Goal: Navigation & Orientation: Find specific page/section

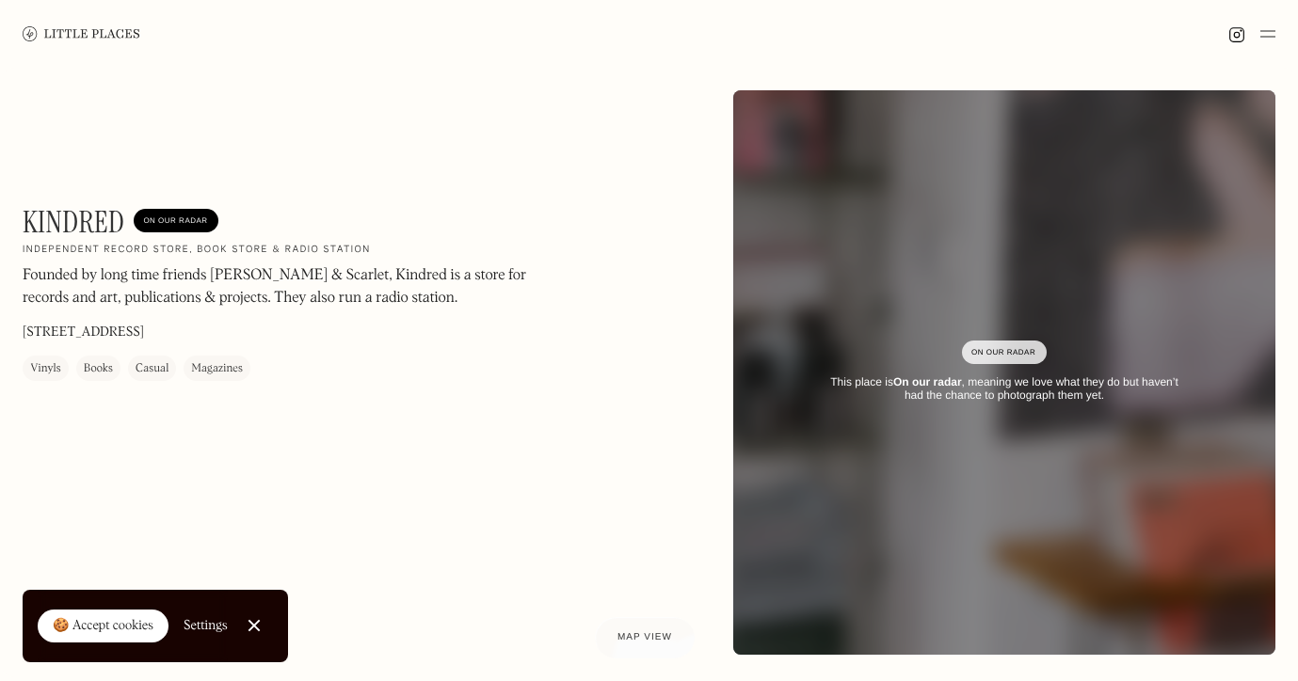
click at [112, 32] on img at bounding box center [82, 33] width 118 height 14
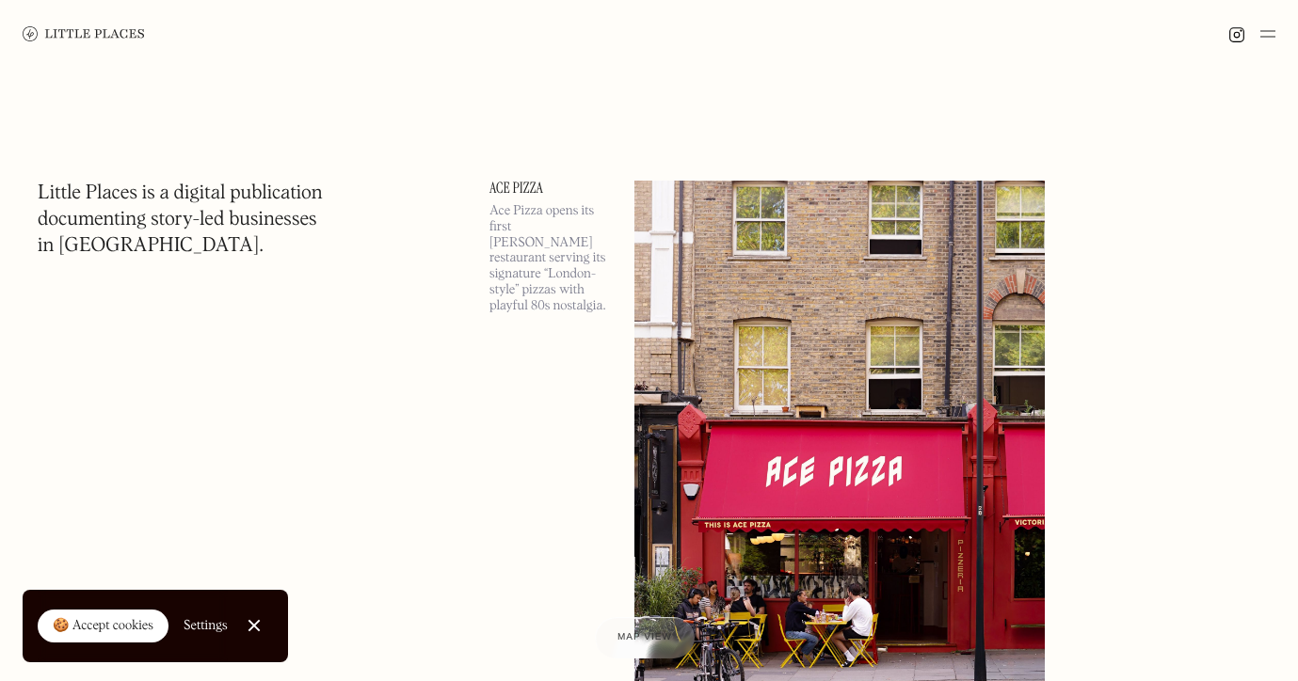
click at [255, 626] on link "Close Cookie Popup" at bounding box center [254, 626] width 38 height 38
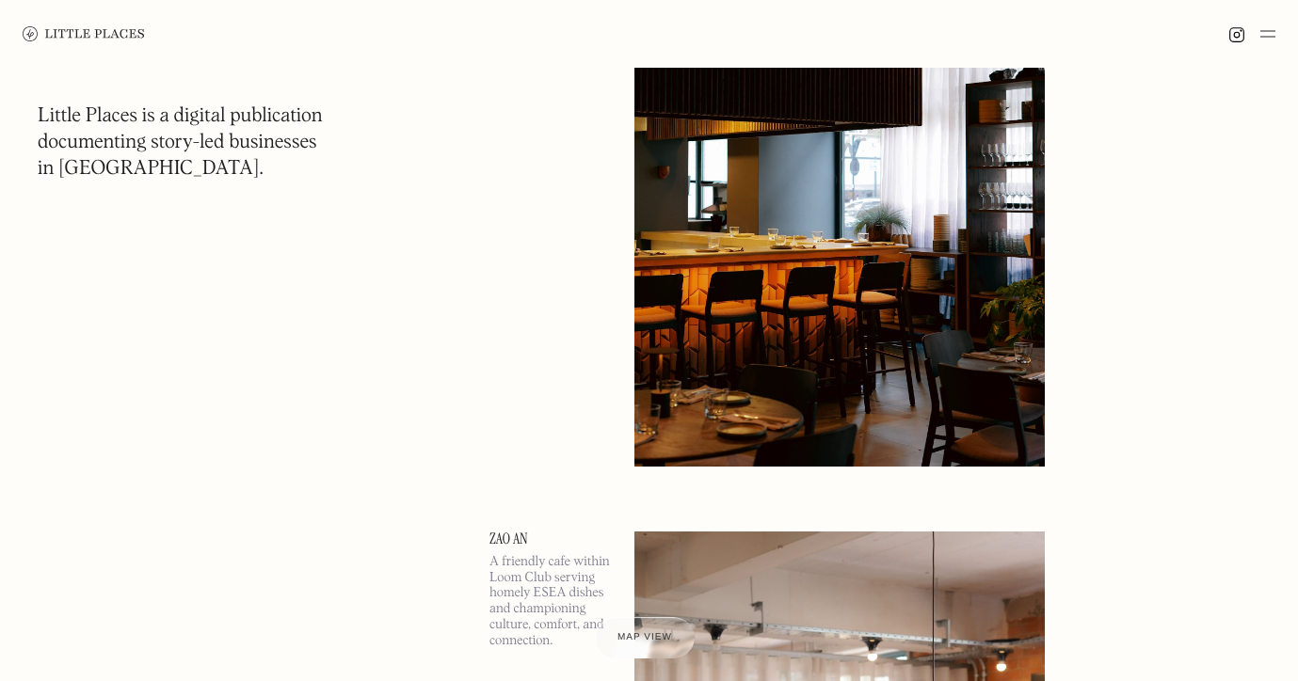
scroll to position [2284, 0]
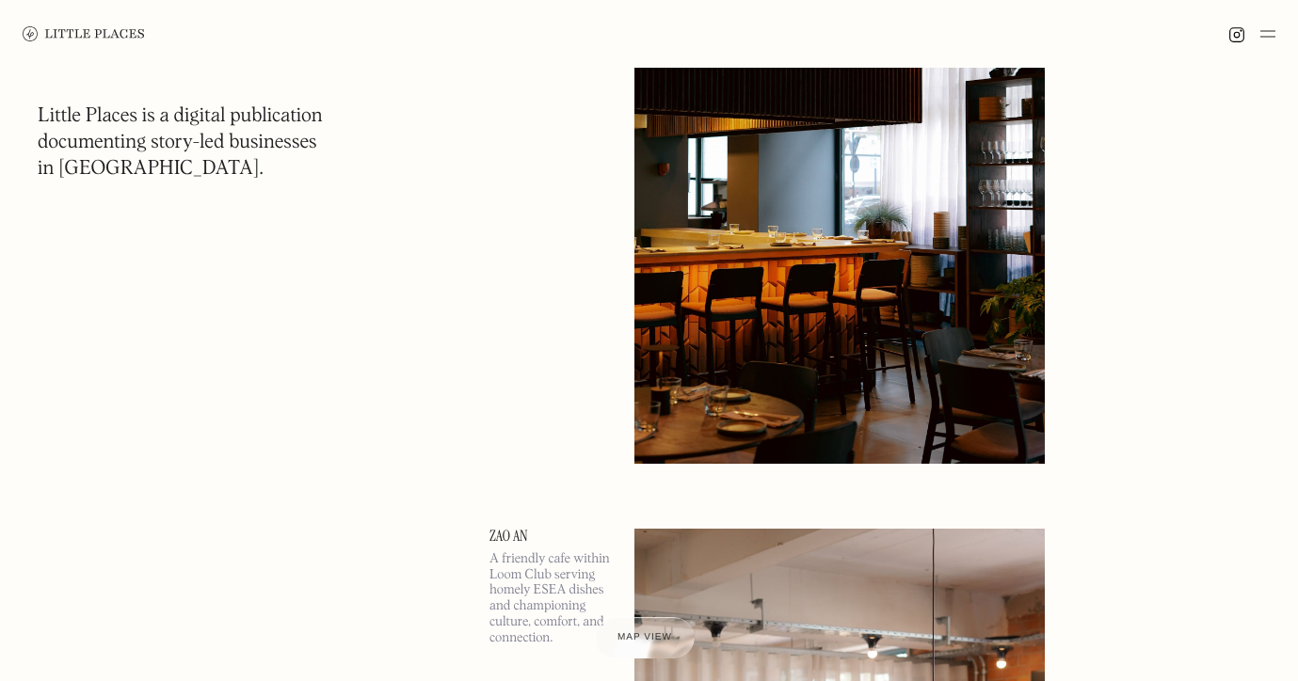
click at [1269, 37] on img at bounding box center [1267, 34] width 15 height 23
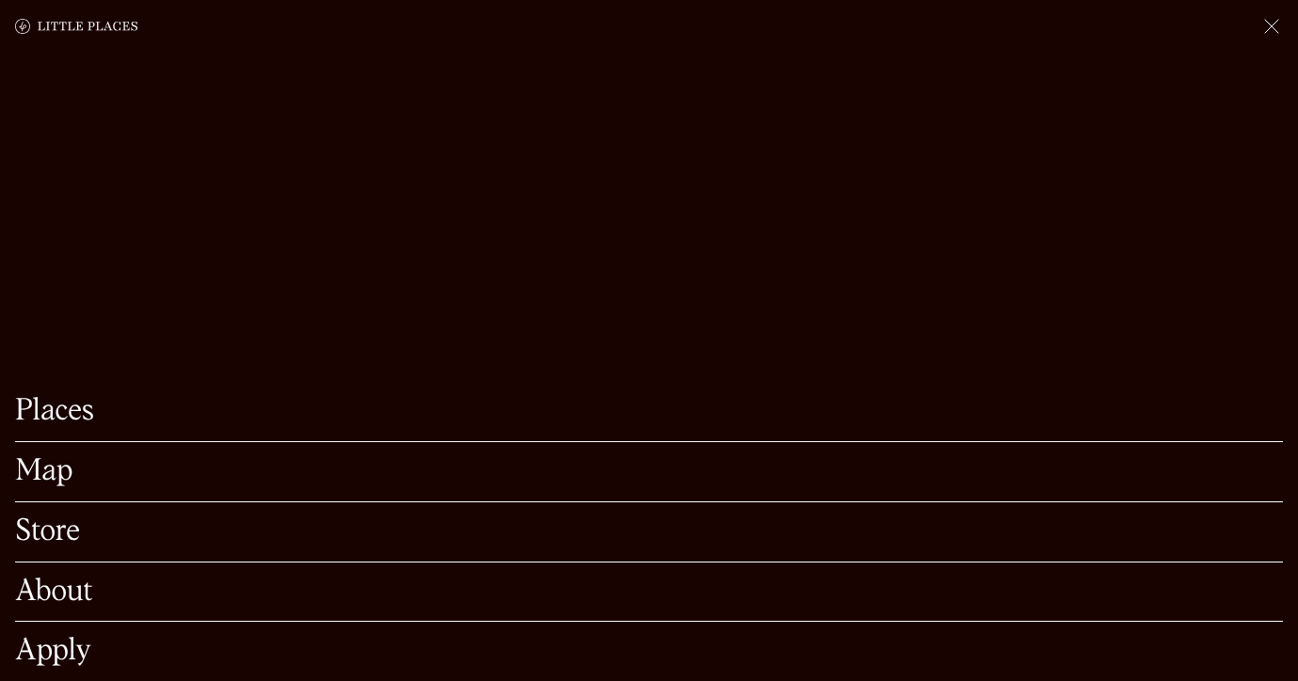
scroll to position [2660, 0]
click at [56, 477] on link "Map" at bounding box center [649, 471] width 1268 height 29
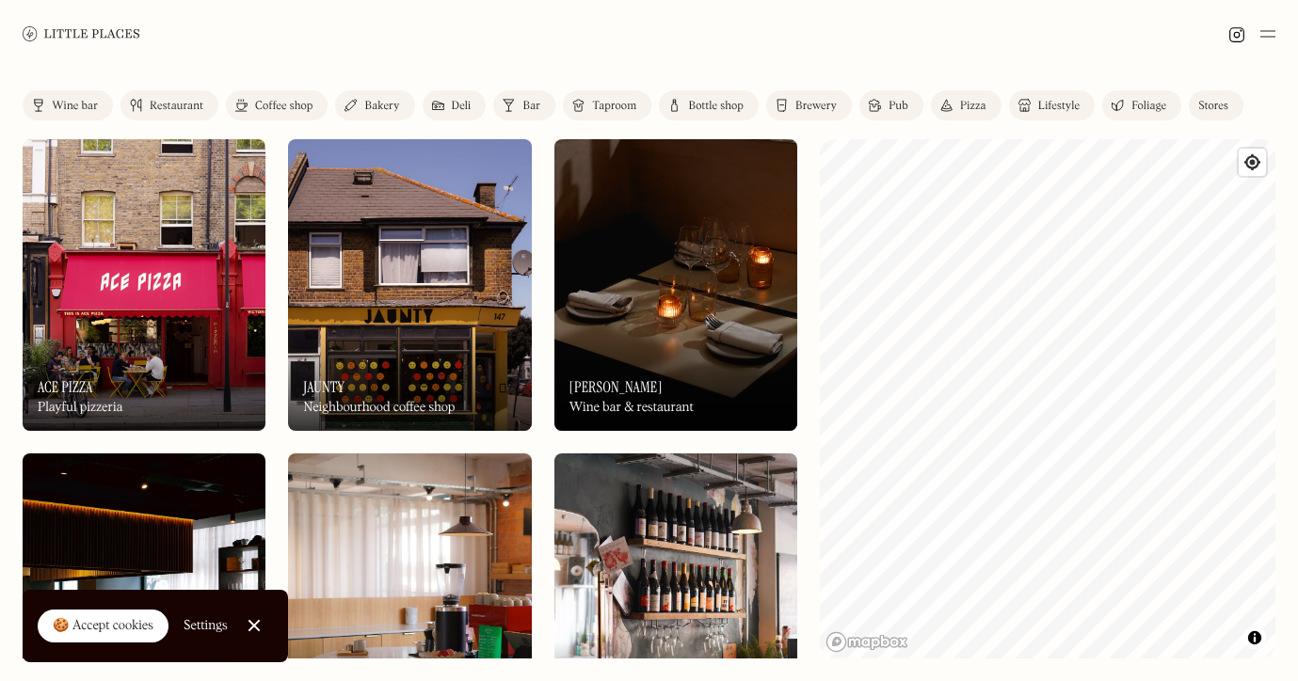
click at [1297, 441] on div "Label Wine bar Restaurant Coffee shop Bakery Deli Bar Taproom Bottle shop Brewe…" at bounding box center [649, 375] width 1298 height 614
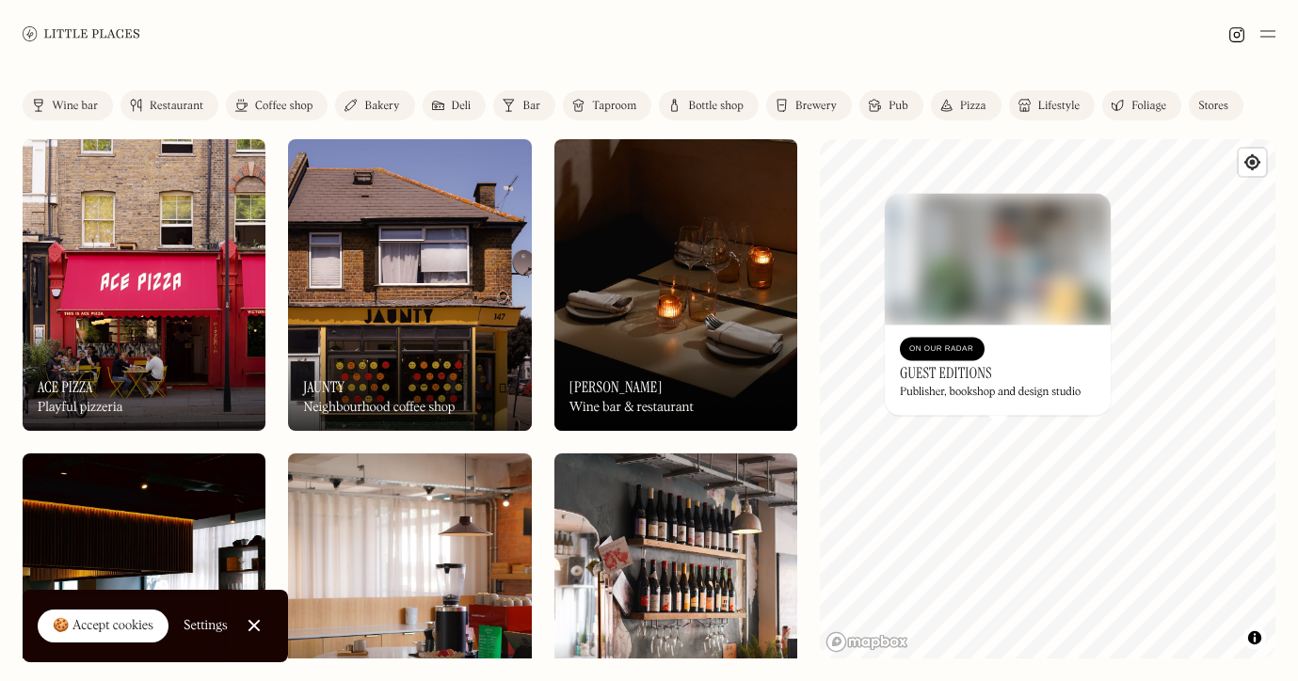
click at [981, 326] on div "On Our Radar Guest Editions Publisher, bookshop and design studio" at bounding box center [998, 370] width 226 height 90
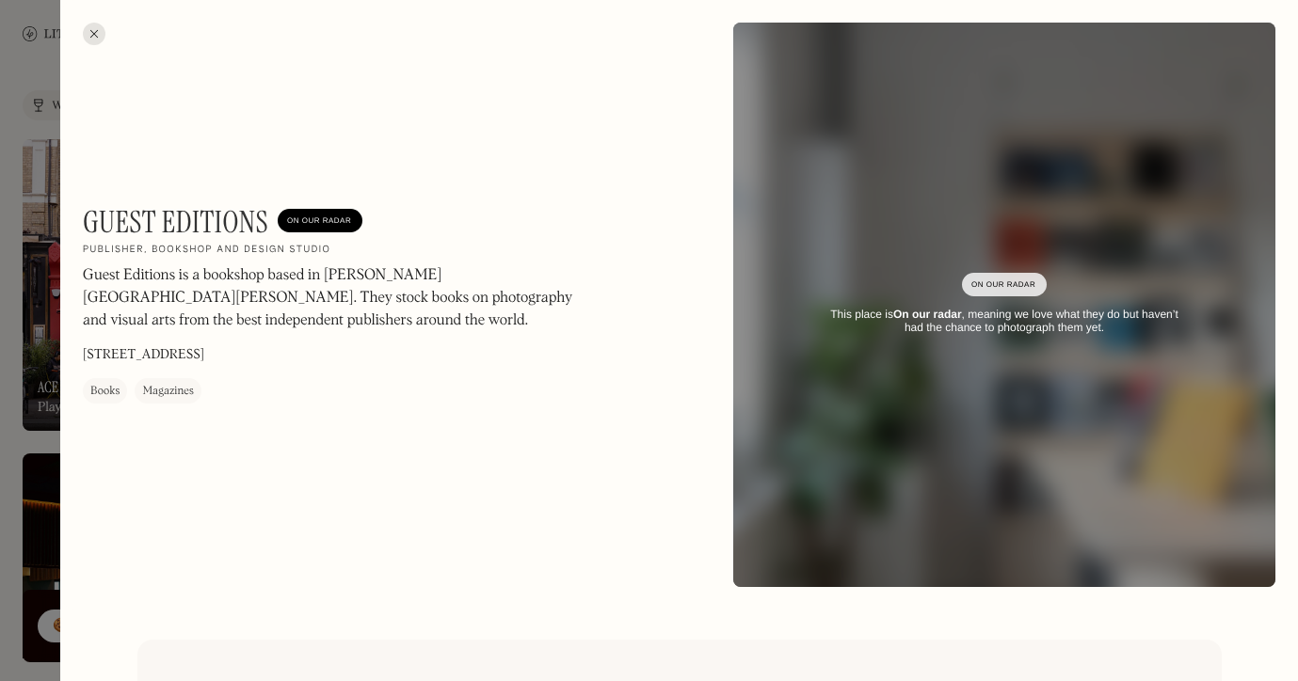
click at [97, 36] on div at bounding box center [94, 34] width 23 height 23
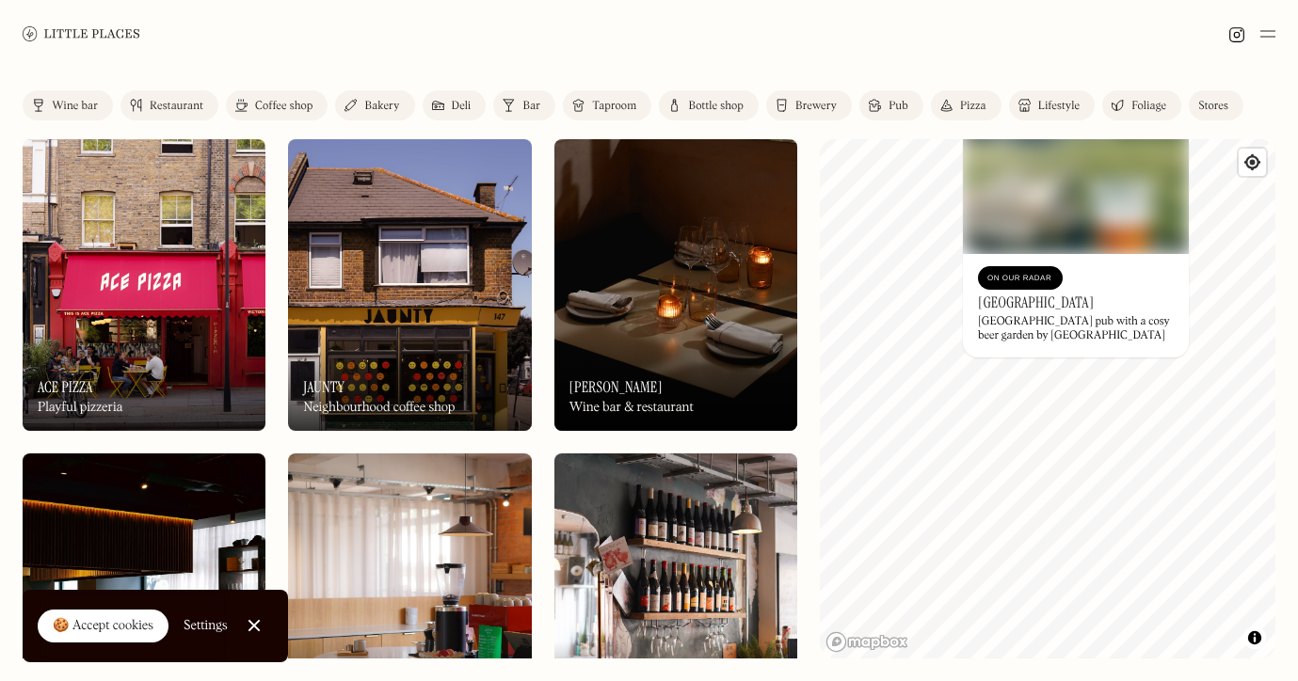
click at [1182, 217] on div "© Mapbox © OpenStreetMap Improve this map On Our Radar Clissold Park Tavern Eas…" at bounding box center [1048, 399] width 456 height 520
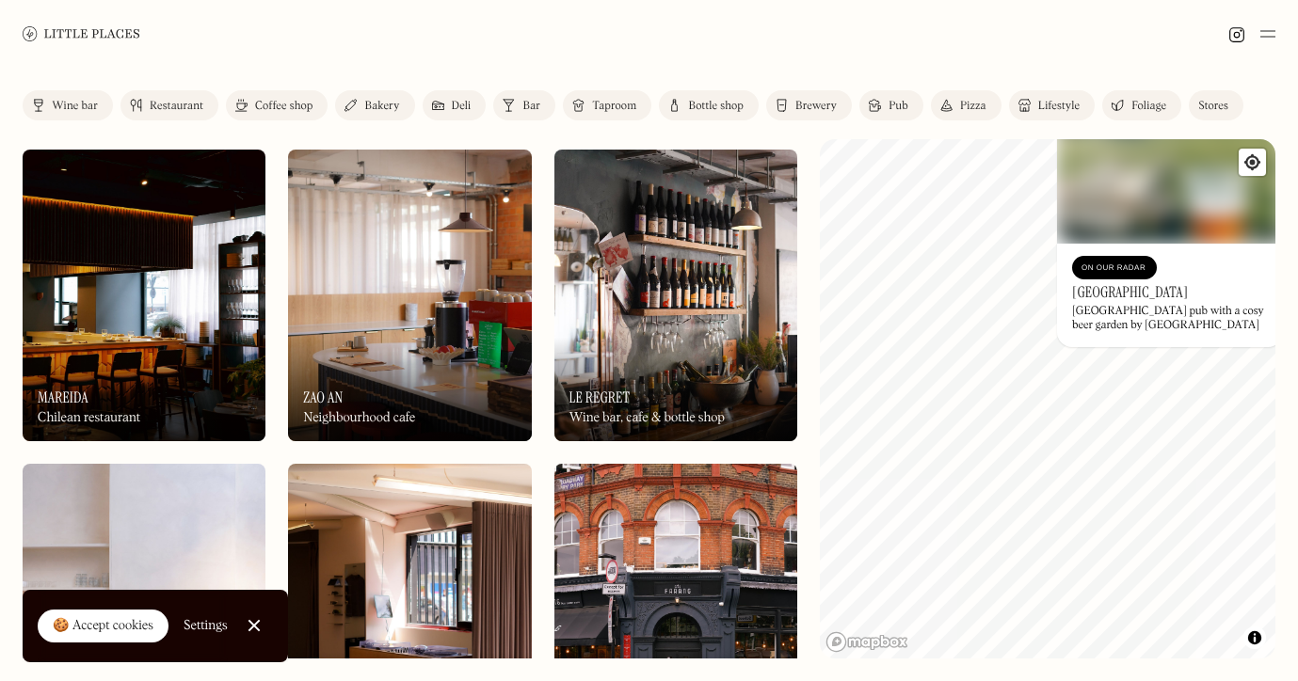
scroll to position [1013, 0]
